Goal: Task Accomplishment & Management: Complete application form

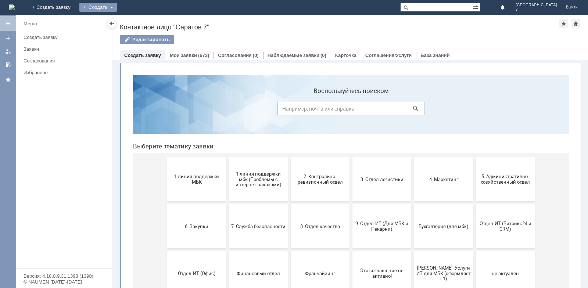
click at [117, 8] on div "Создать" at bounding box center [97, 7] width 37 height 9
click at [137, 20] on link "Заявка" at bounding box center [109, 22] width 56 height 9
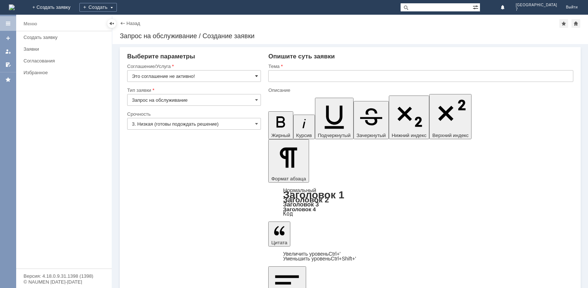
click at [255, 76] on span at bounding box center [256, 76] width 3 height 6
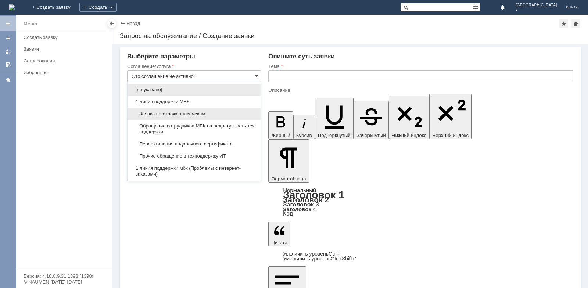
click at [184, 114] on span "Заявка по отложенным чекам" at bounding box center [194, 114] width 124 height 6
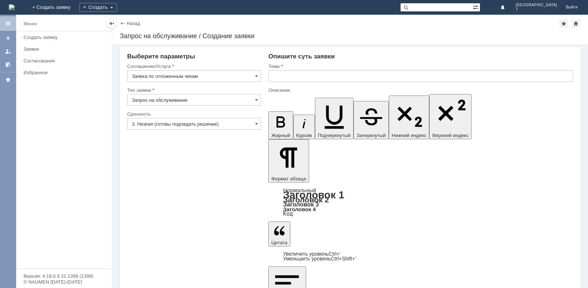
type input "Заявка по отложенным чекам"
click at [256, 99] on span at bounding box center [256, 100] width 3 height 6
click at [166, 126] on span "Запрос на обслуживание" at bounding box center [194, 126] width 124 height 6
type input "Запрос на обслуживание"
click at [256, 123] on span at bounding box center [256, 124] width 3 height 6
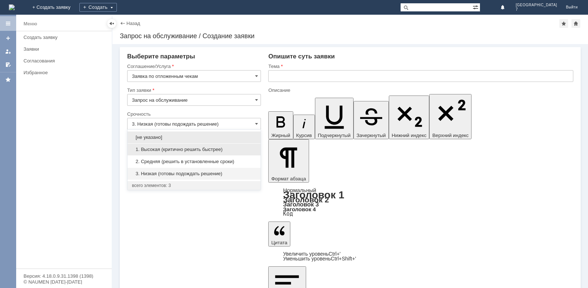
click at [189, 150] on span "1. Высокая (критично решить быстрее)" at bounding box center [194, 150] width 124 height 6
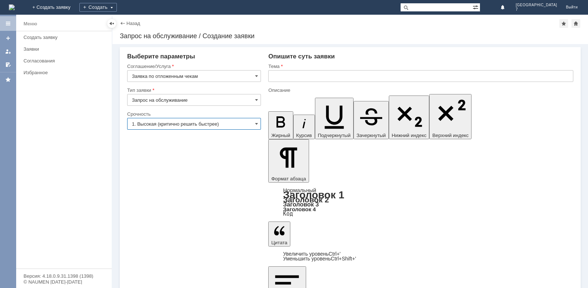
type input "1. Высокая (критично решить быстрее)"
click at [282, 79] on input "text" at bounding box center [420, 76] width 305 height 12
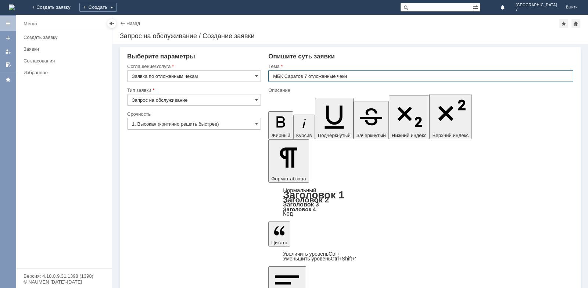
type input "МБК Саратов 7 отложенные чеки"
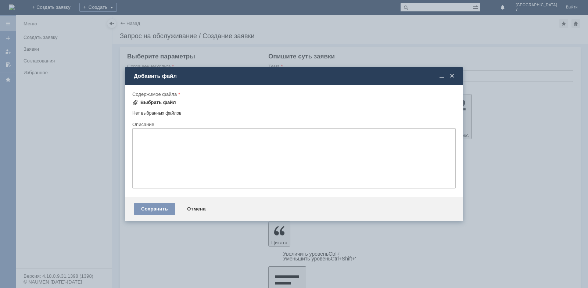
click at [152, 102] on div "Выбрать файл" at bounding box center [158, 103] width 36 height 6
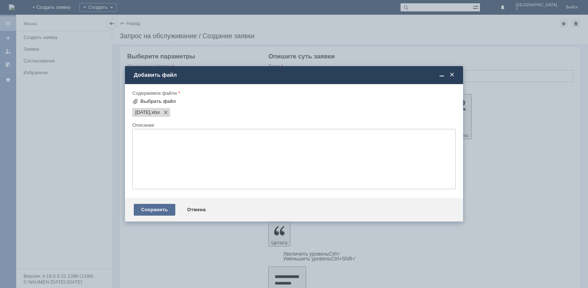
click at [154, 208] on div "Сохранить" at bounding box center [155, 210] width 42 height 12
